Goal: Find specific page/section: Find specific page/section

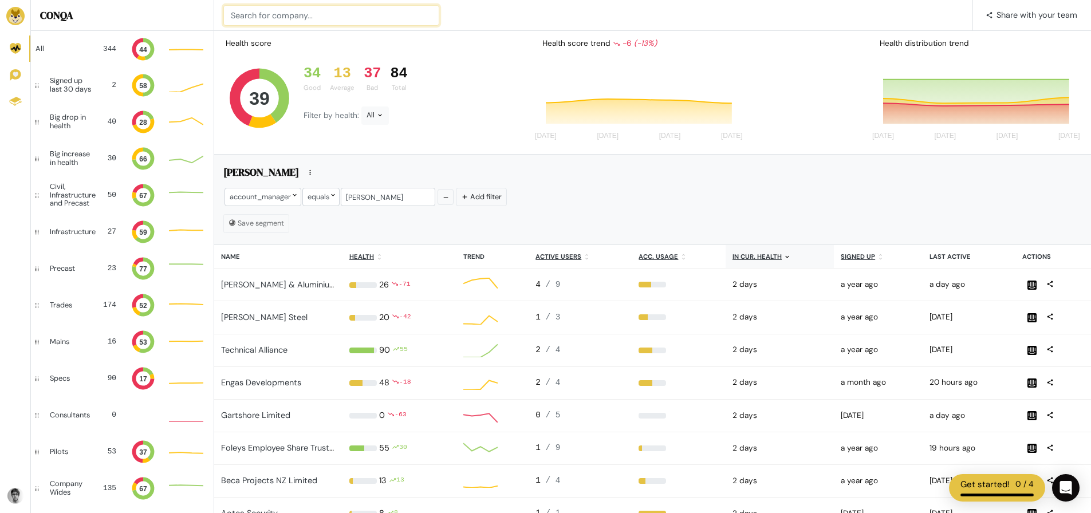
click at [295, 17] on input at bounding box center [331, 15] width 216 height 21
type input "h"
click at [325, 11] on input "painter" at bounding box center [331, 15] width 216 height 21
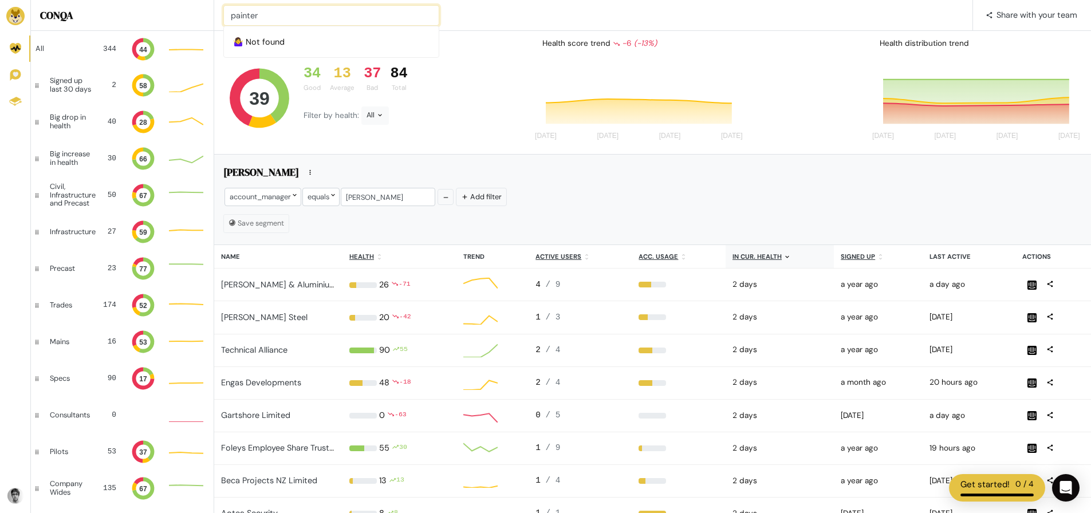
type input "painter"
click at [288, 17] on input at bounding box center [331, 15] width 216 height 21
type input "bc con"
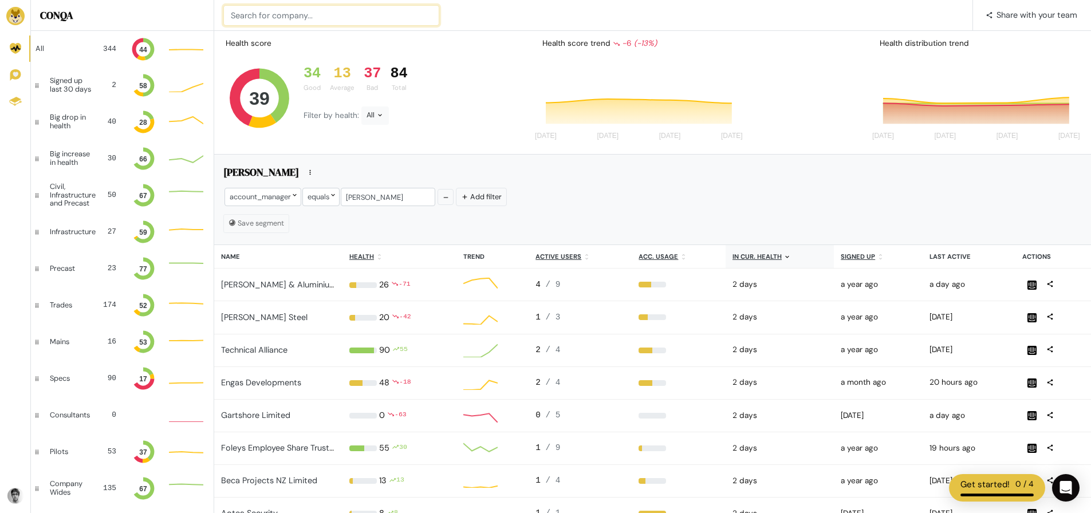
click at [283, 15] on input at bounding box center [331, 15] width 216 height 21
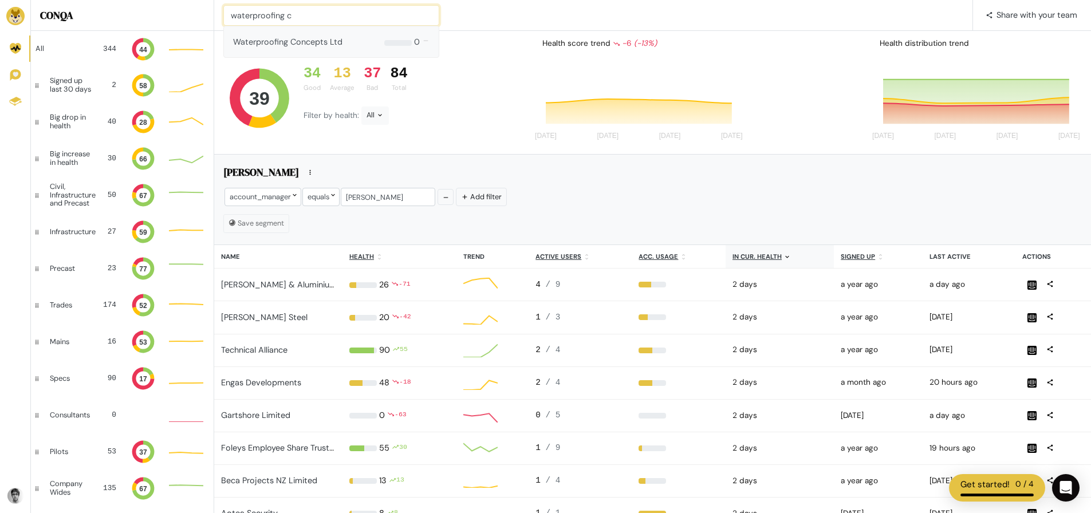
type input "waterproofing c"
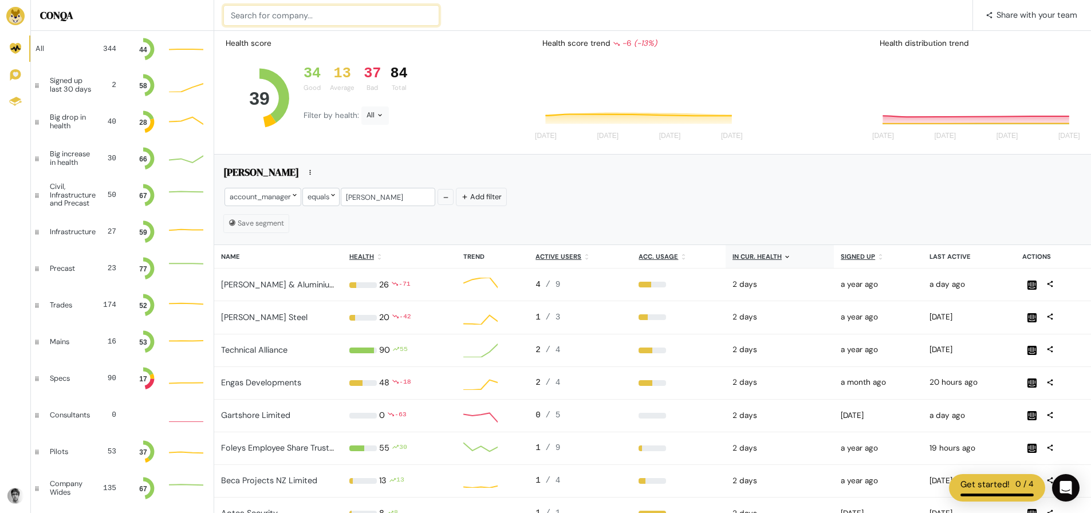
click at [344, 10] on input at bounding box center [331, 15] width 216 height 21
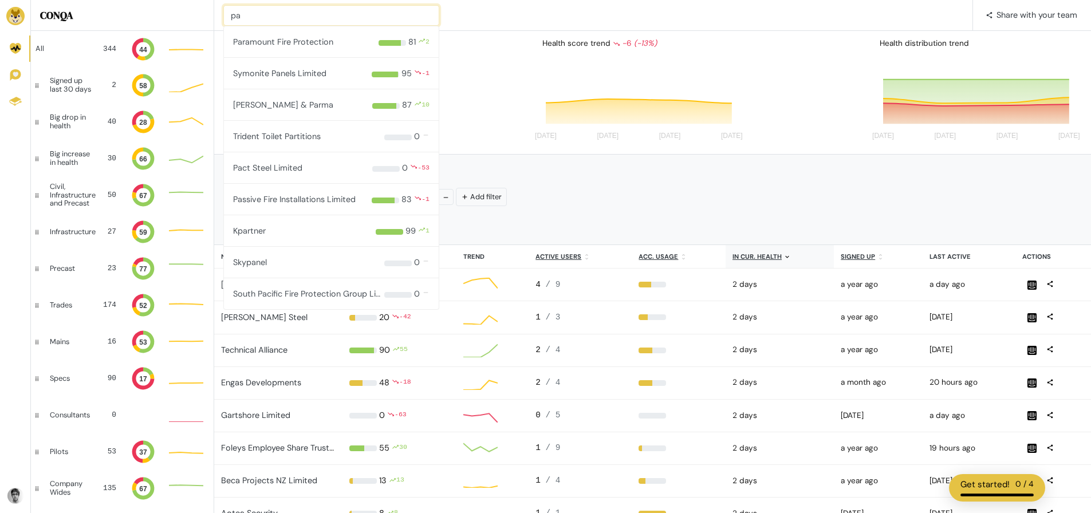
type input "p"
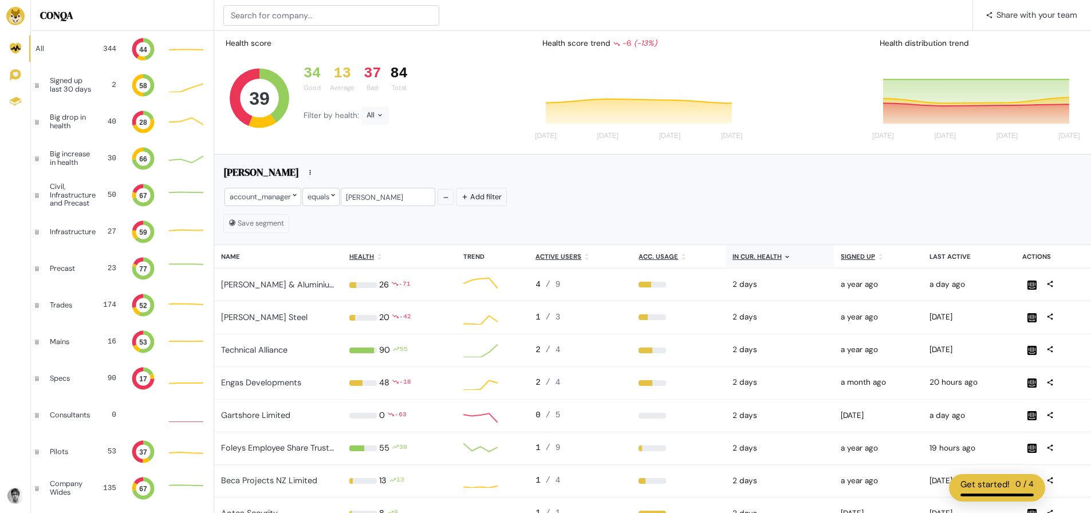
click at [480, 147] on div "Health score 39 34 Good 13 Average 37 Bad 84 Total Filter by health: All Health…" at bounding box center [652, 93] width 877 height 124
type input "francis"
